Goal: Task Accomplishment & Management: Manage account settings

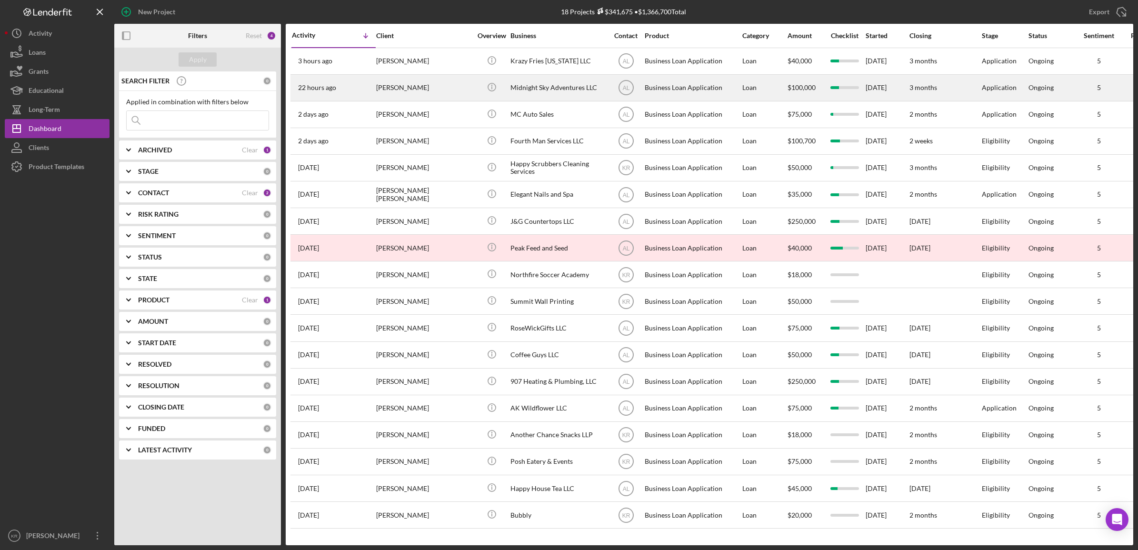
click at [398, 85] on div "[PERSON_NAME]" at bounding box center [423, 87] width 95 height 25
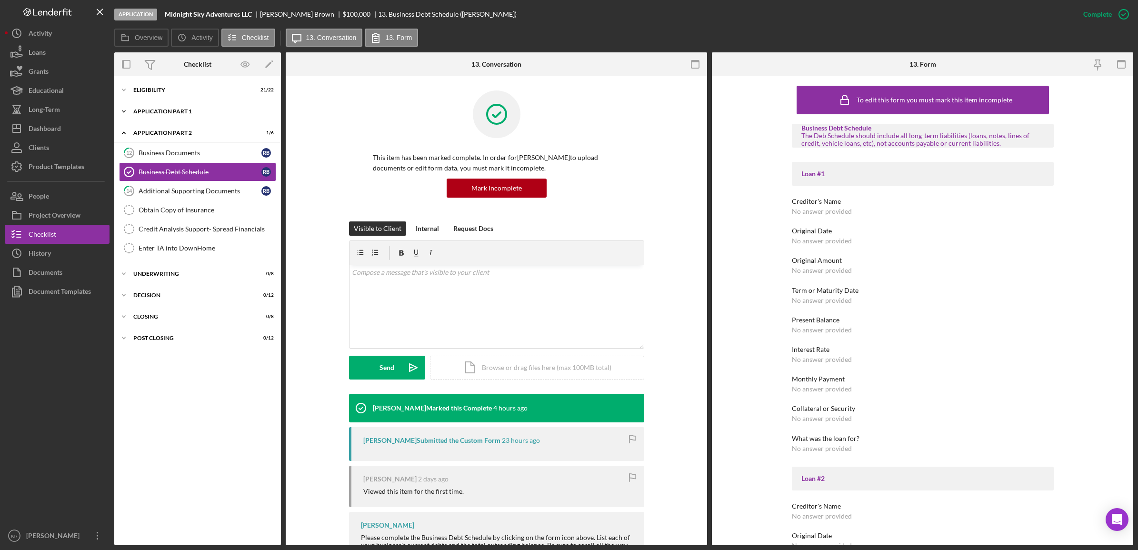
click at [187, 110] on div "Application Part 1" at bounding box center [201, 112] width 136 height 6
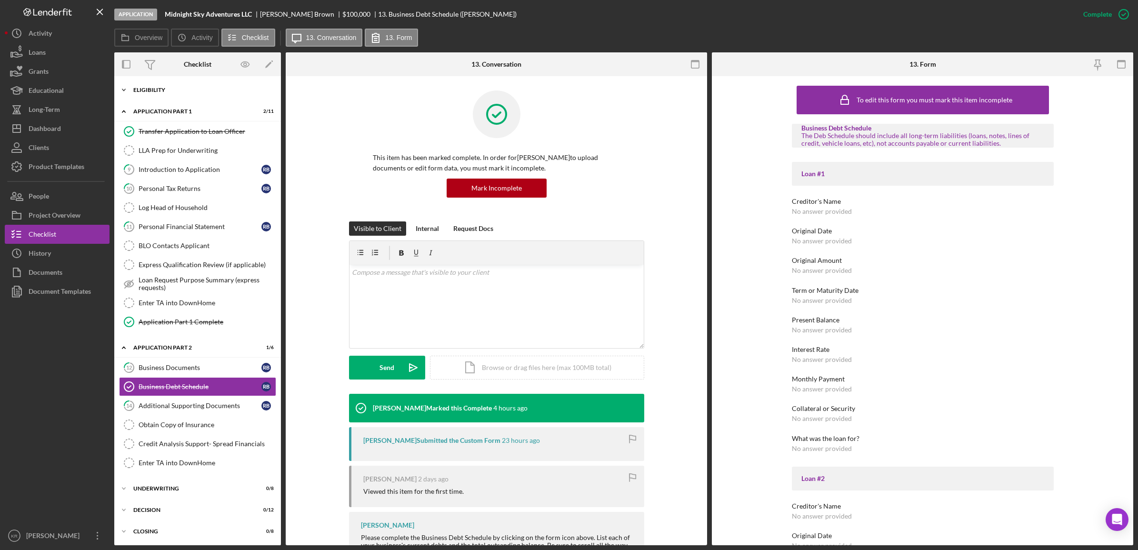
click at [183, 93] on div "Icon/Expander Eligibility 21 / 22" at bounding box center [197, 89] width 167 height 19
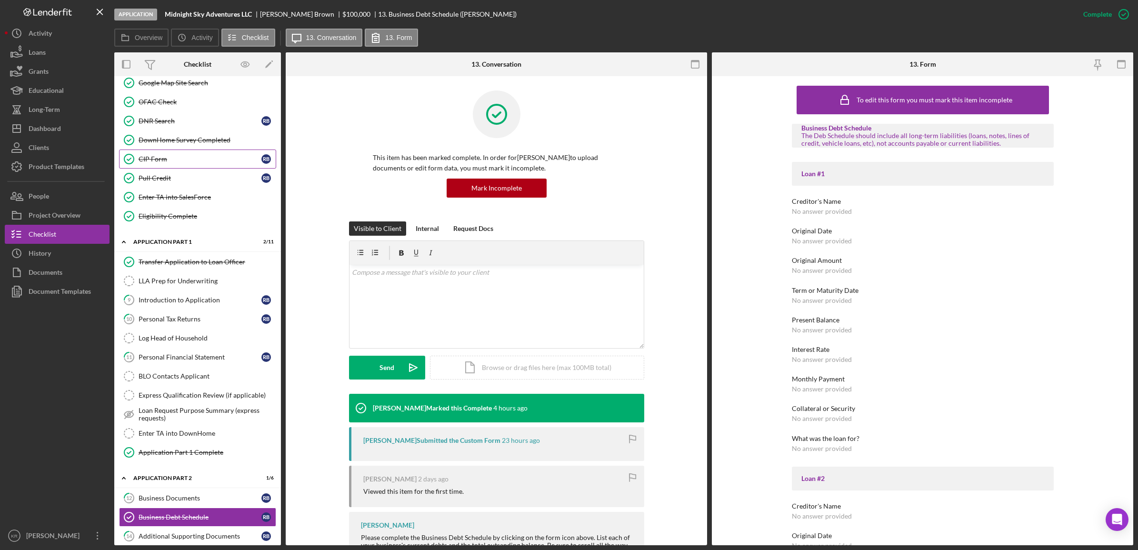
scroll to position [298, 0]
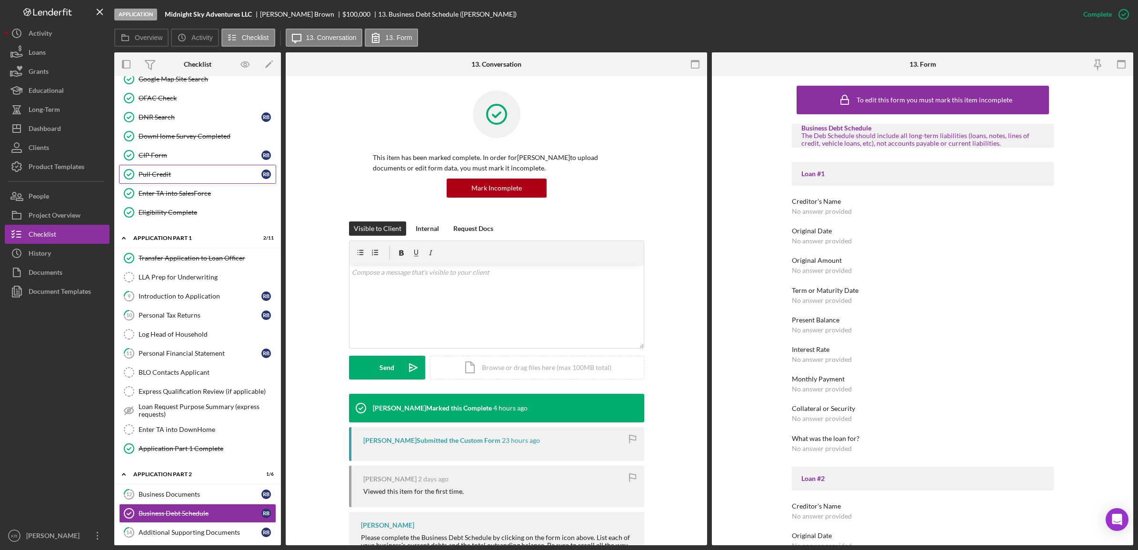
click at [162, 170] on link "Pull Credit Pull Credit R B" at bounding box center [197, 174] width 157 height 19
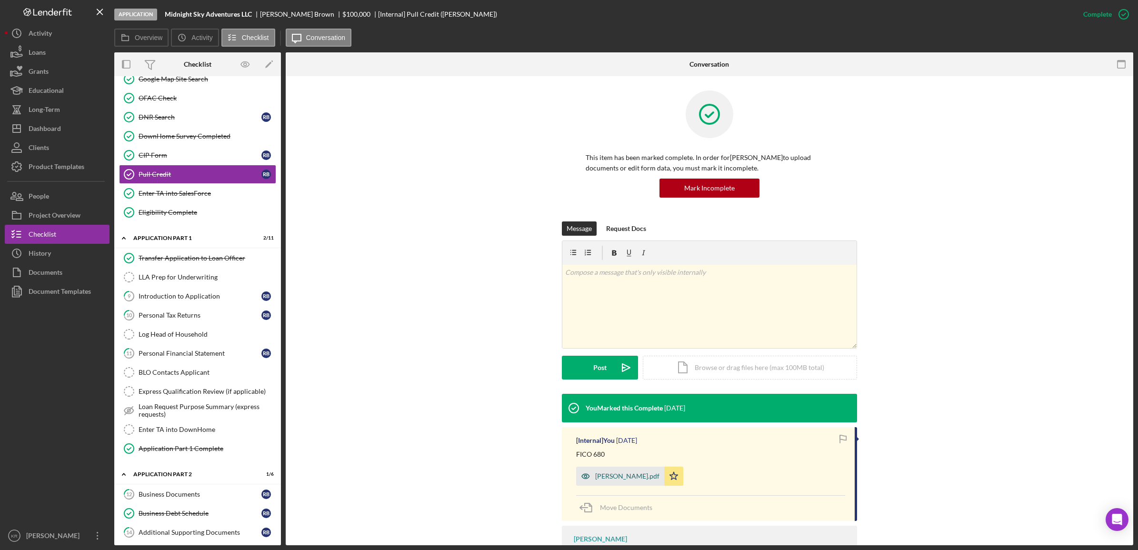
click at [615, 482] on div "[PERSON_NAME].pdf" at bounding box center [620, 476] width 88 height 19
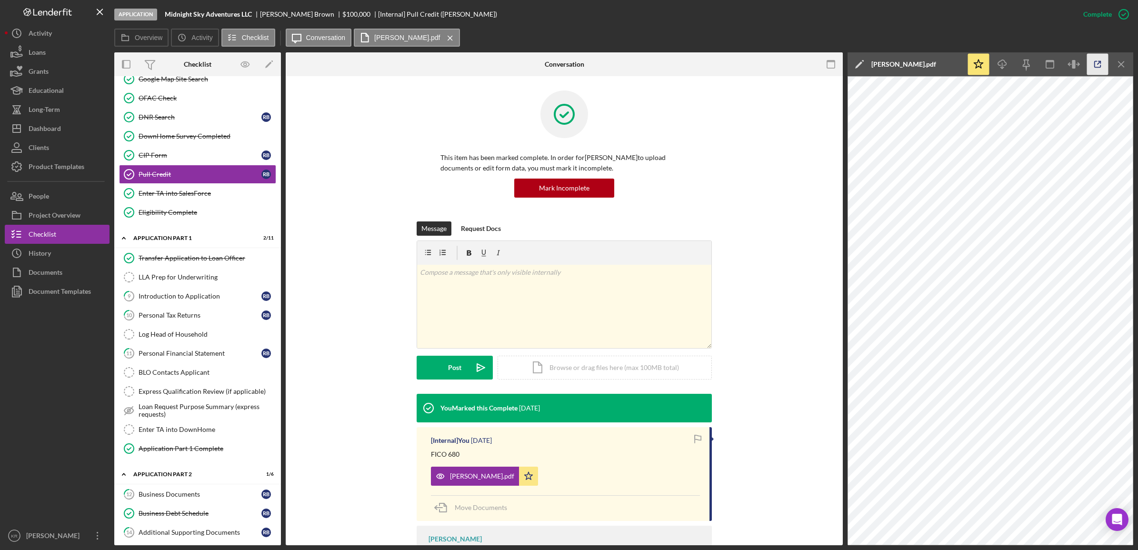
click at [1095, 66] on icon "button" at bounding box center [1097, 64] width 21 height 21
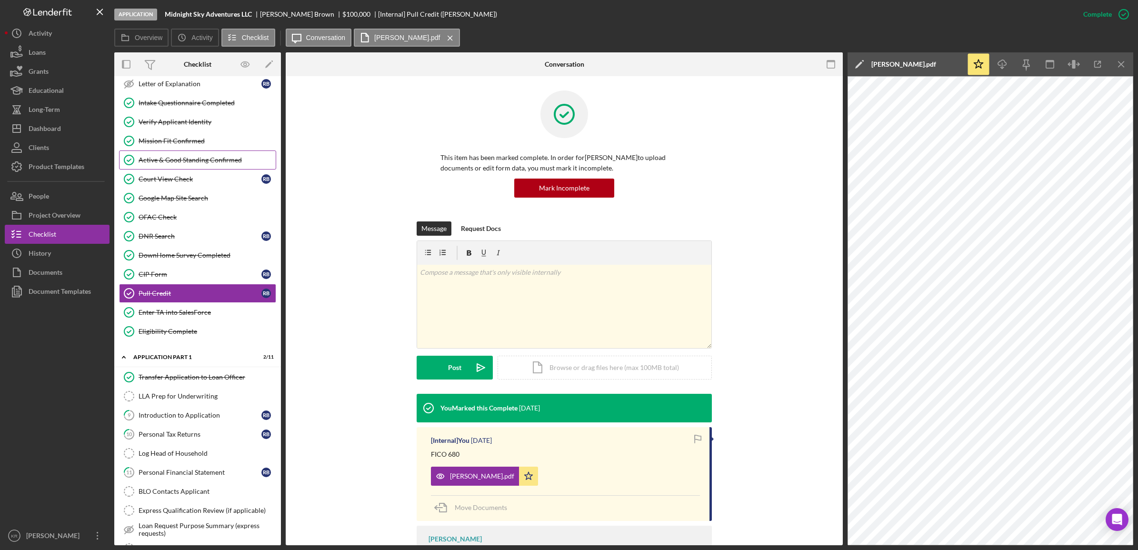
scroll to position [119, 0]
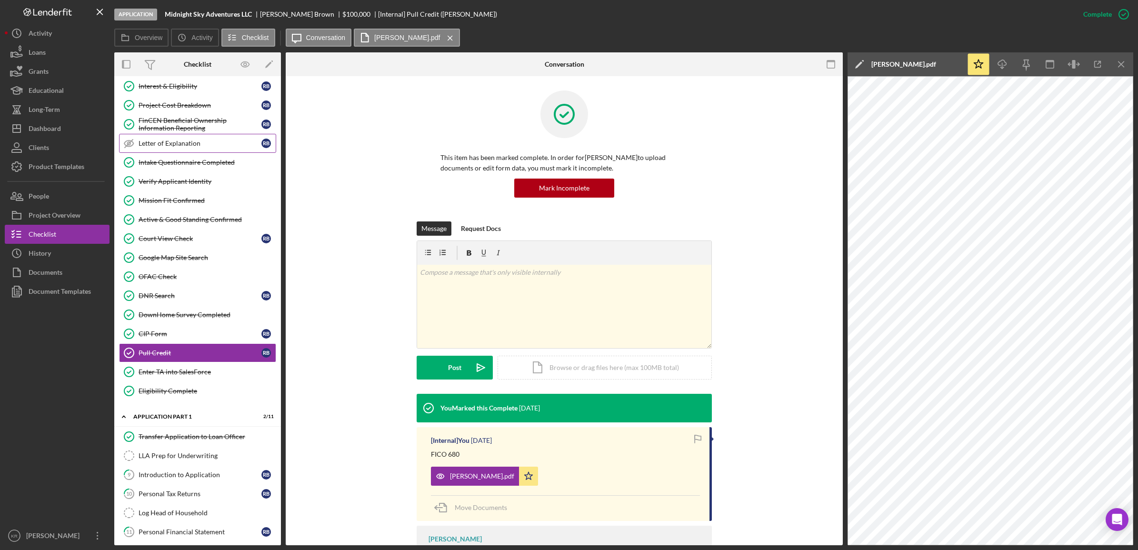
click at [192, 143] on div "Letter of Explanation" at bounding box center [200, 144] width 123 height 8
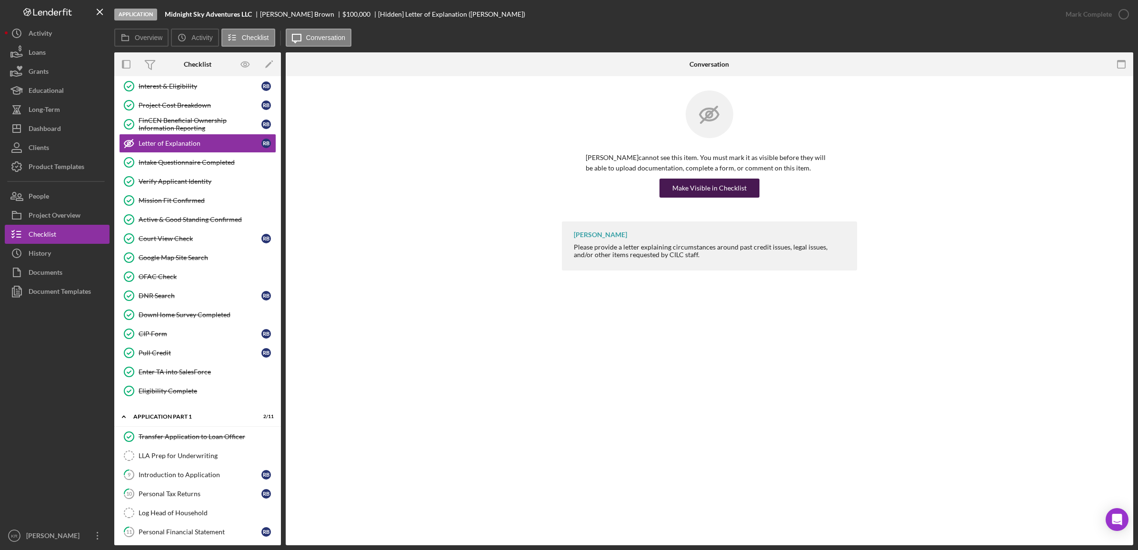
click at [701, 194] on div "Make Visible in Checklist" at bounding box center [709, 188] width 74 height 19
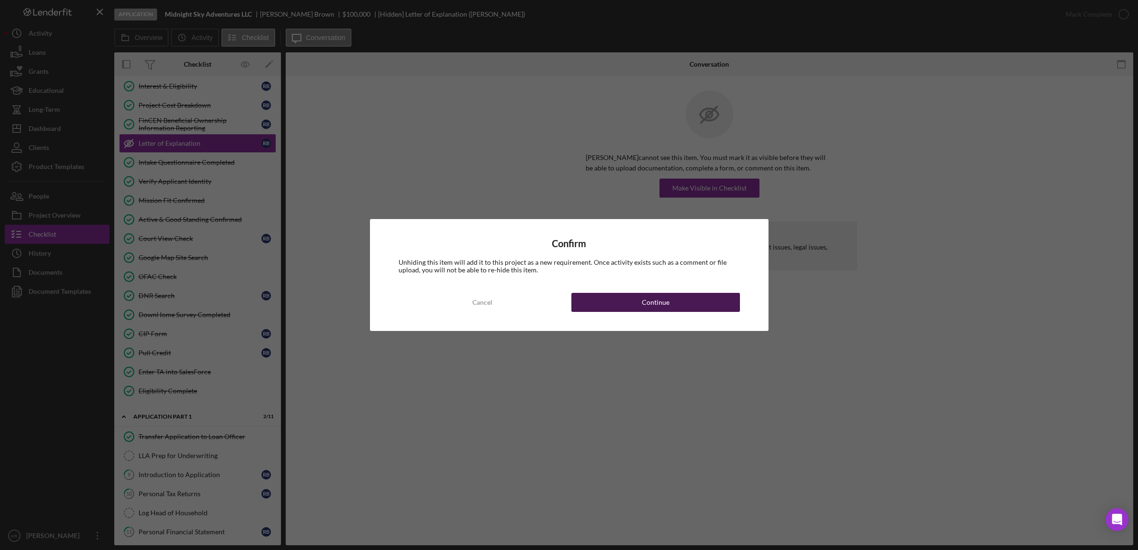
click at [640, 308] on button "Continue" at bounding box center [655, 302] width 169 height 19
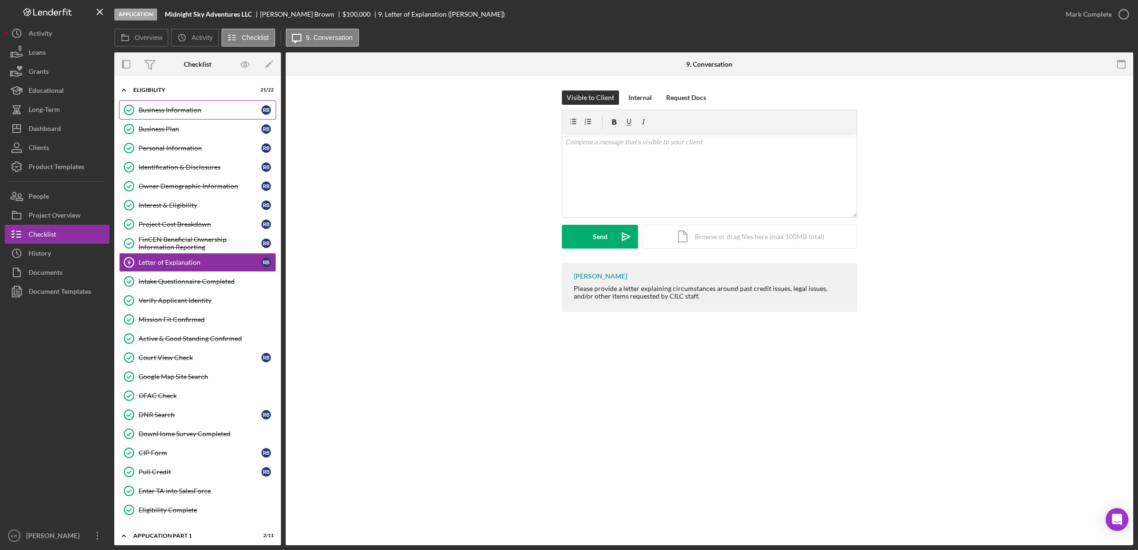
click at [185, 107] on div "Business Information" at bounding box center [200, 110] width 123 height 8
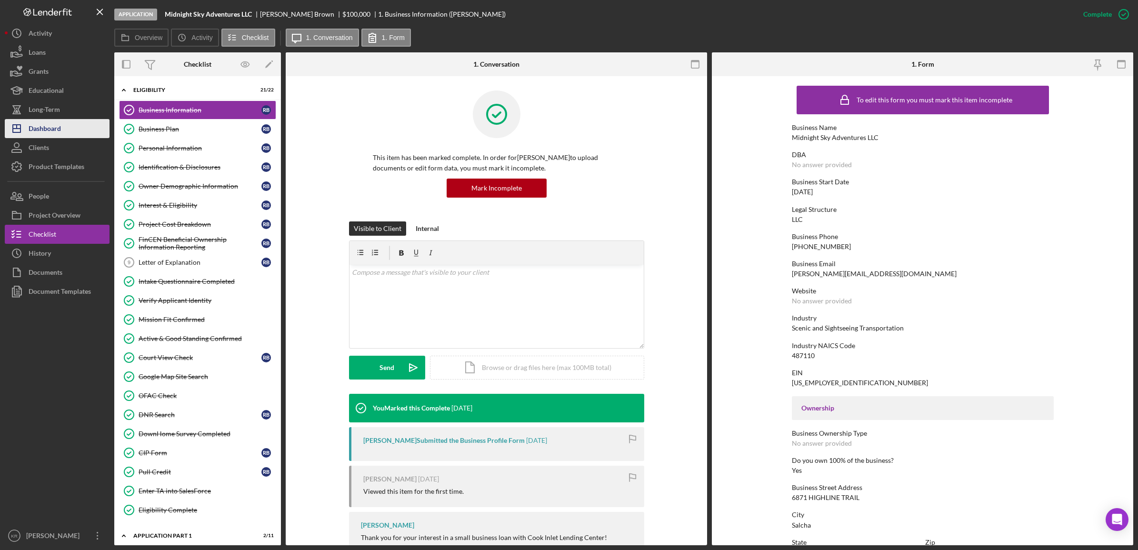
click at [47, 124] on div "Dashboard" at bounding box center [45, 129] width 32 height 21
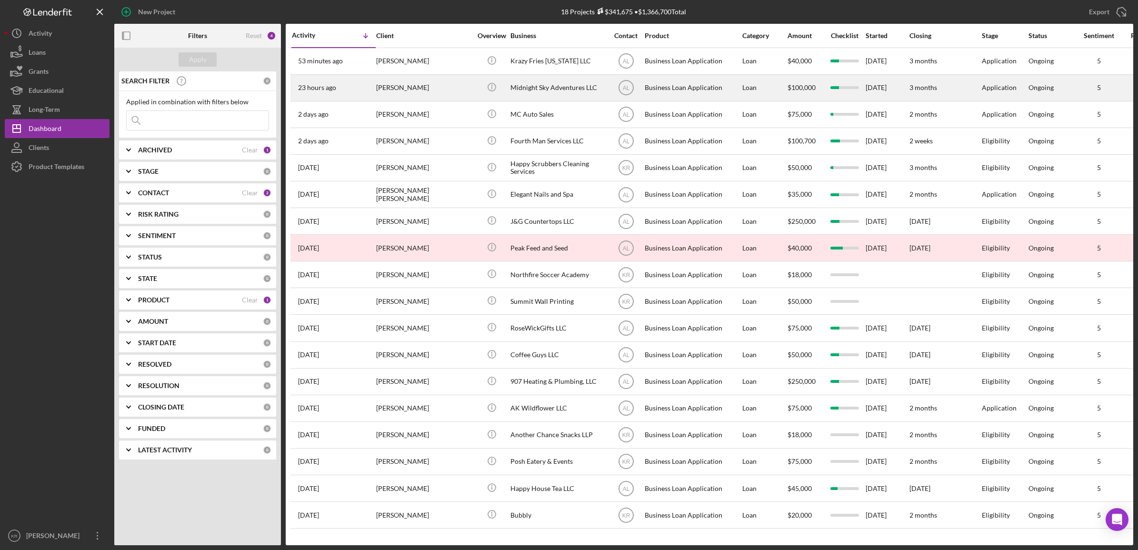
click at [401, 81] on div "[PERSON_NAME]" at bounding box center [423, 87] width 95 height 25
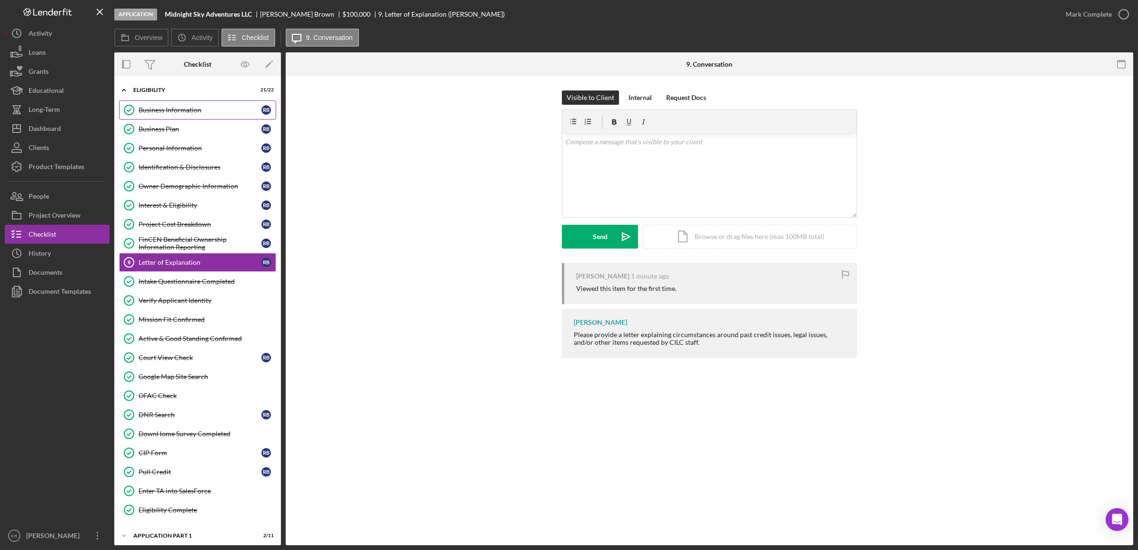
click at [163, 113] on div "Business Information" at bounding box center [200, 110] width 123 height 8
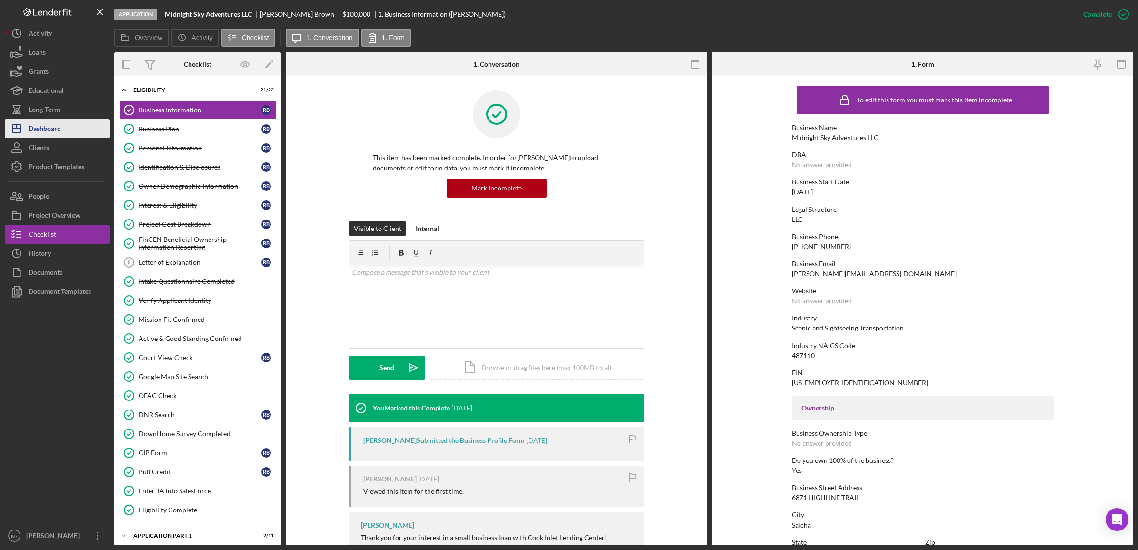
click at [83, 132] on button "Icon/Dashboard Dashboard" at bounding box center [57, 128] width 105 height 19
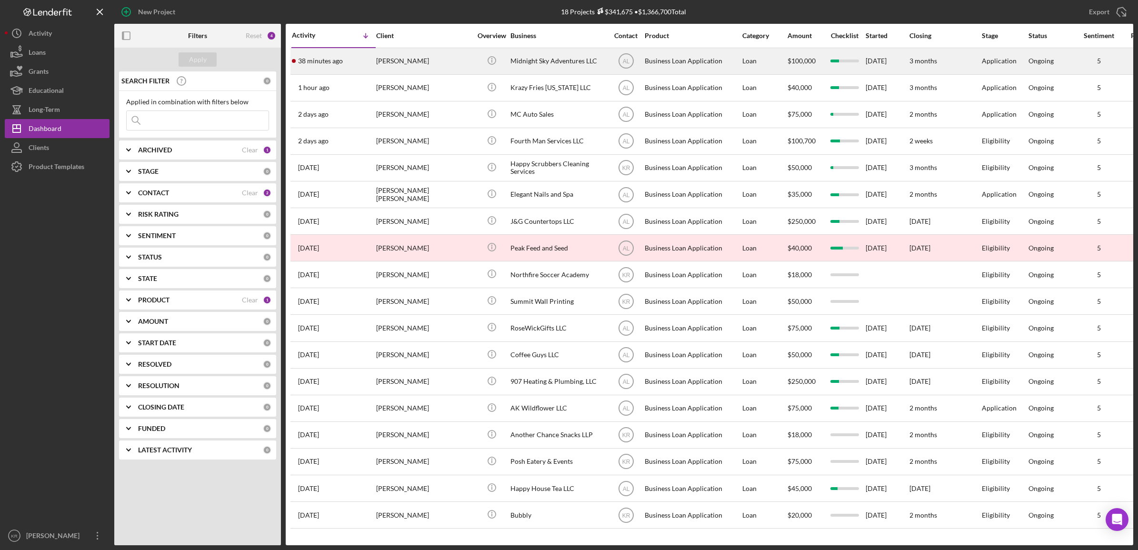
click at [362, 61] on div "38 minutes ago [PERSON_NAME]" at bounding box center [333, 61] width 83 height 25
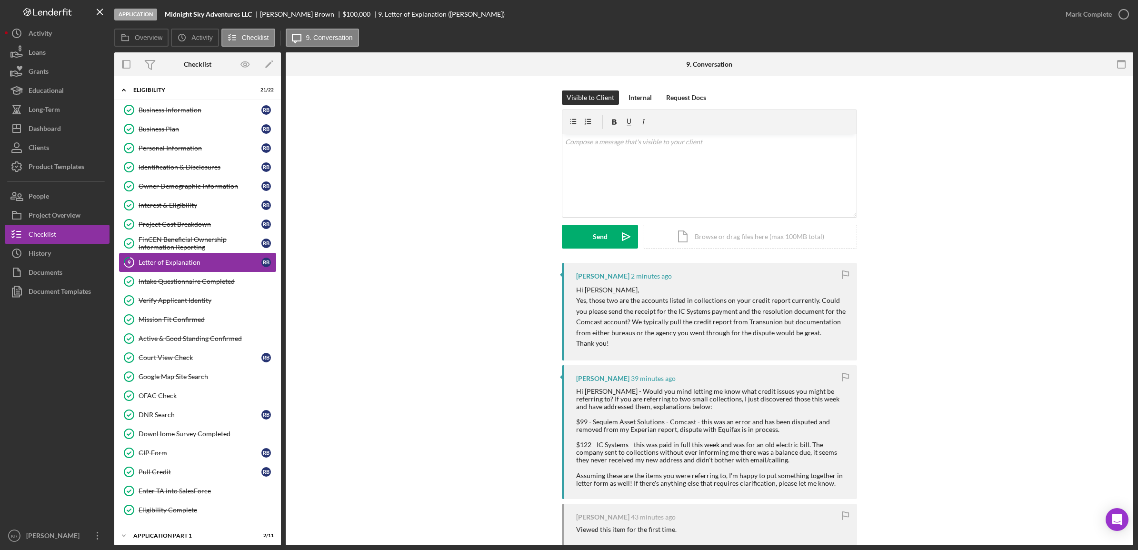
click at [177, 260] on div "Letter of Explanation" at bounding box center [200, 263] width 123 height 8
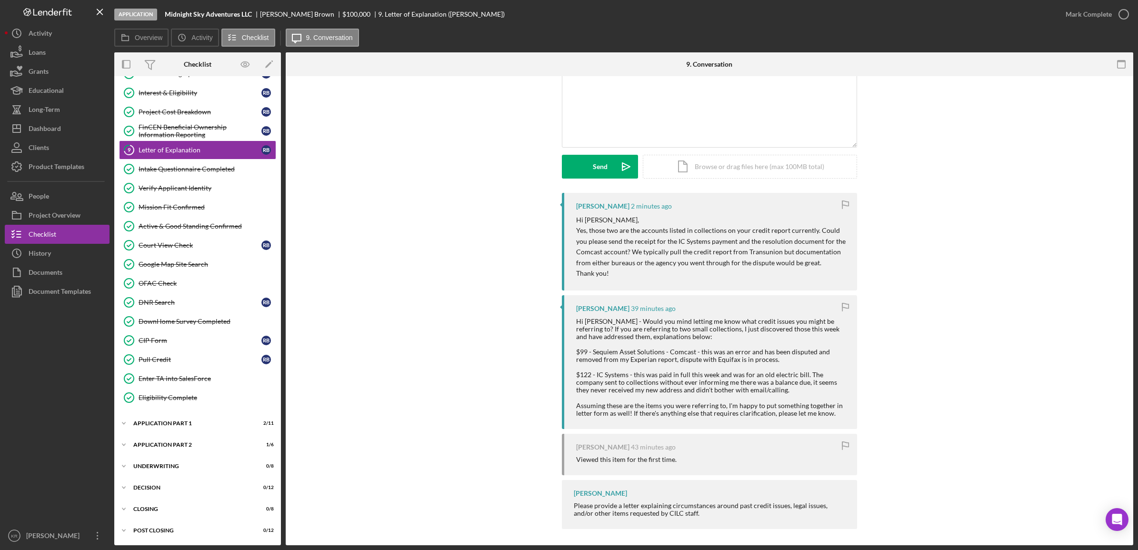
scroll to position [73, 0]
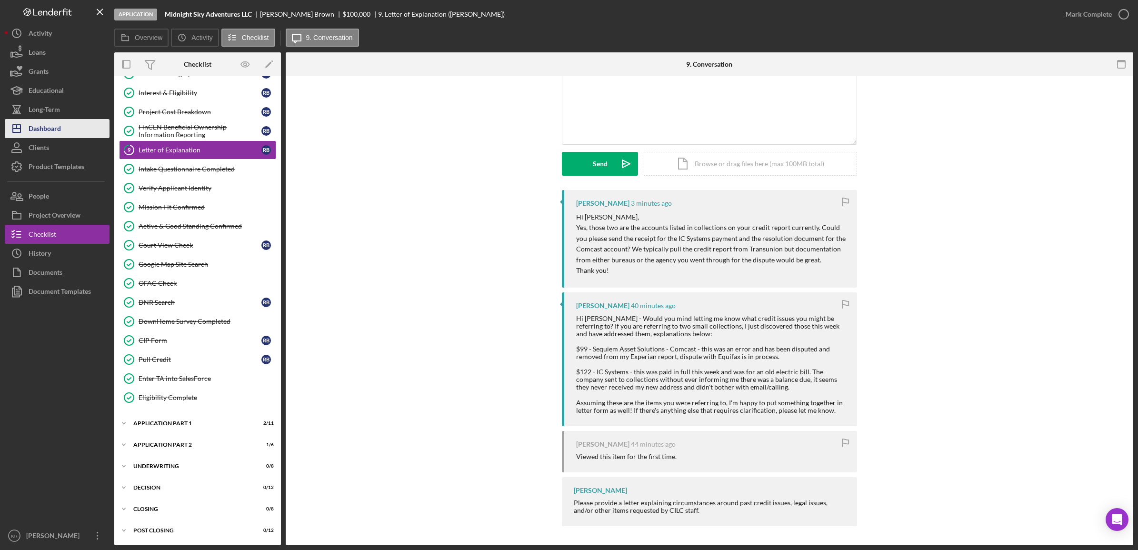
click at [53, 131] on div "Dashboard" at bounding box center [45, 129] width 32 height 21
